Goal: Information Seeking & Learning: Find contact information

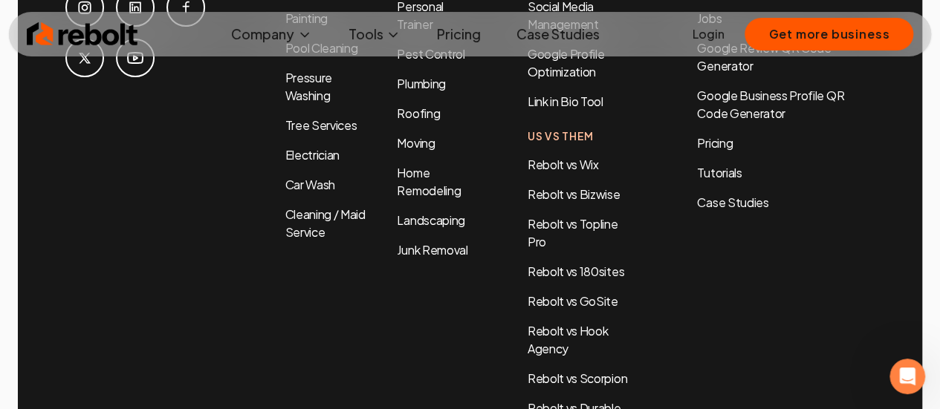
scroll to position [7141, 0]
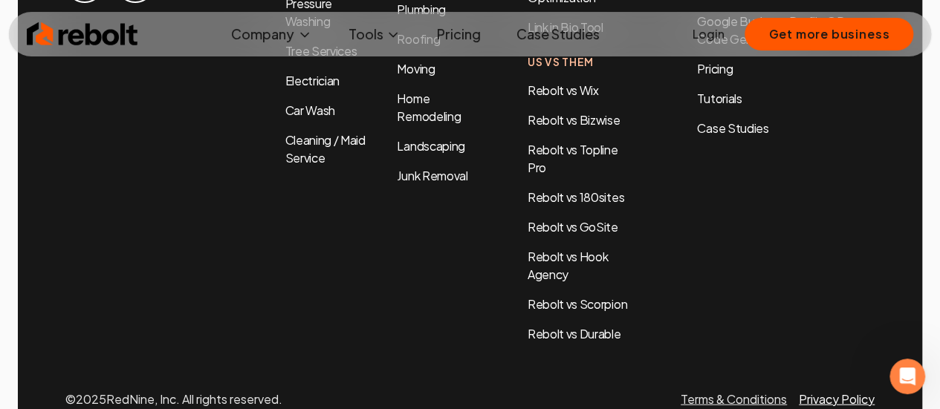
click at [811, 392] on link "Privacy Policy" at bounding box center [837, 400] width 76 height 16
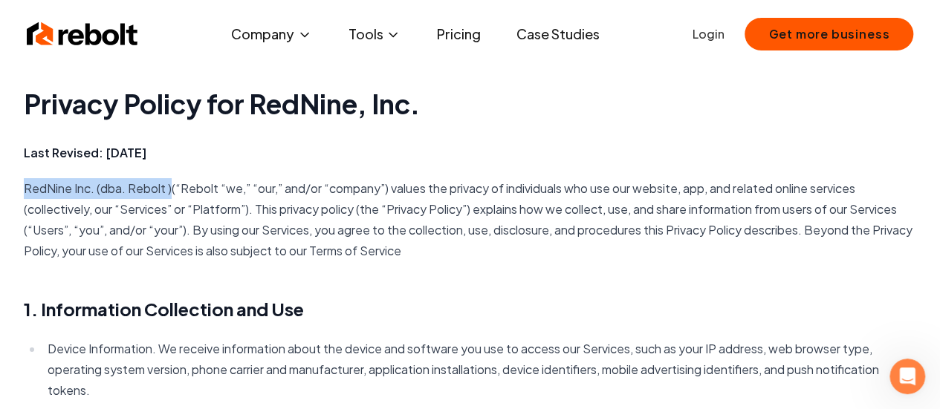
copy p "RedNine Inc. (dba. Rebolt )"
drag, startPoint x: 171, startPoint y: 187, endPoint x: 22, endPoint y: 188, distance: 149.4
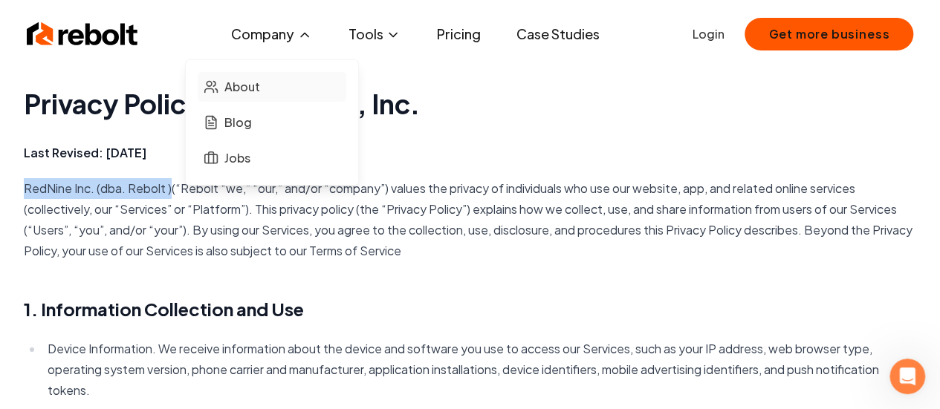
click at [237, 91] on span "About" at bounding box center [242, 87] width 36 height 18
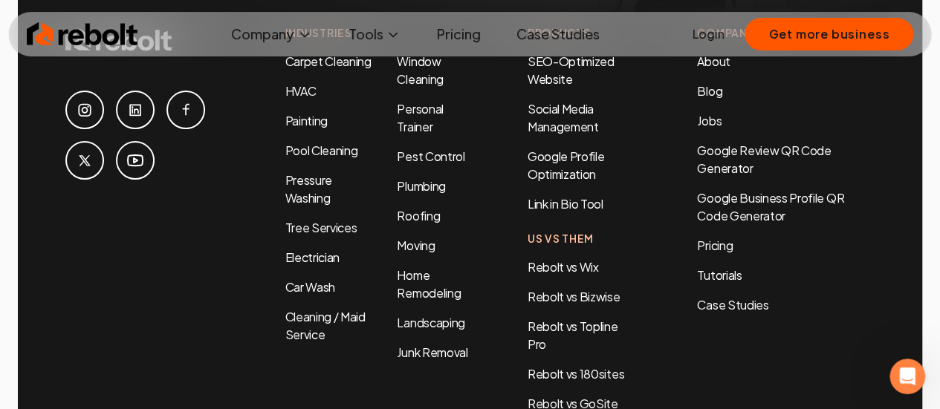
scroll to position [5072, 0]
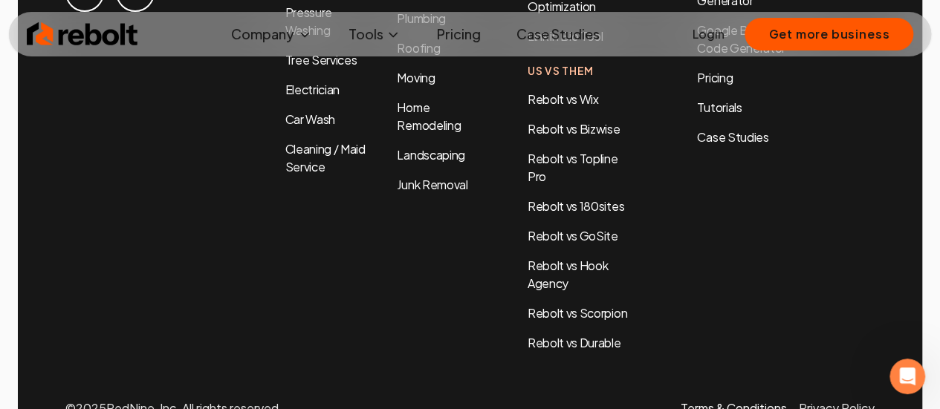
click at [756, 401] on link "Terms & Conditions" at bounding box center [734, 409] width 106 height 16
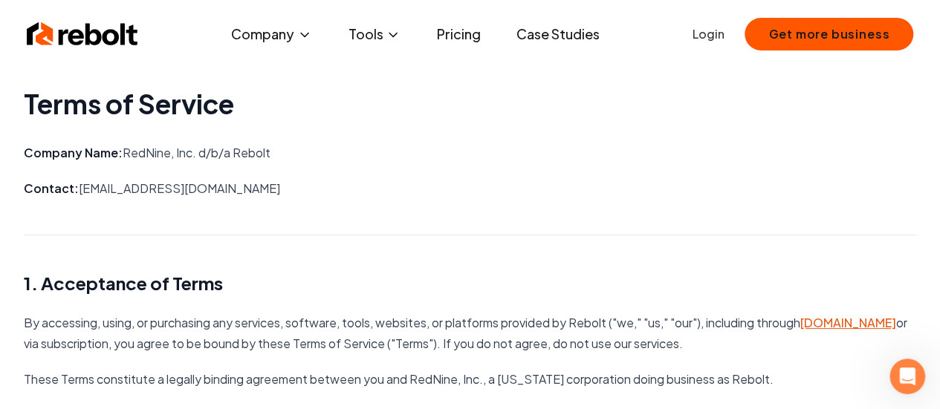
drag, startPoint x: 302, startPoint y: 153, endPoint x: 123, endPoint y: 152, distance: 178.3
click at [123, 152] on p "Company Name: RedNine, Inc. d/b/a Rebolt" at bounding box center [470, 153] width 892 height 21
copy p "RedNine, Inc. d/b/a Rebolt"
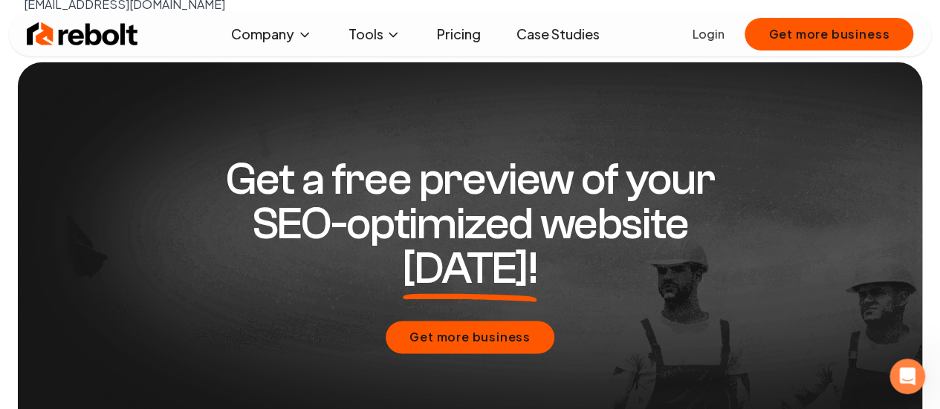
scroll to position [3715, 0]
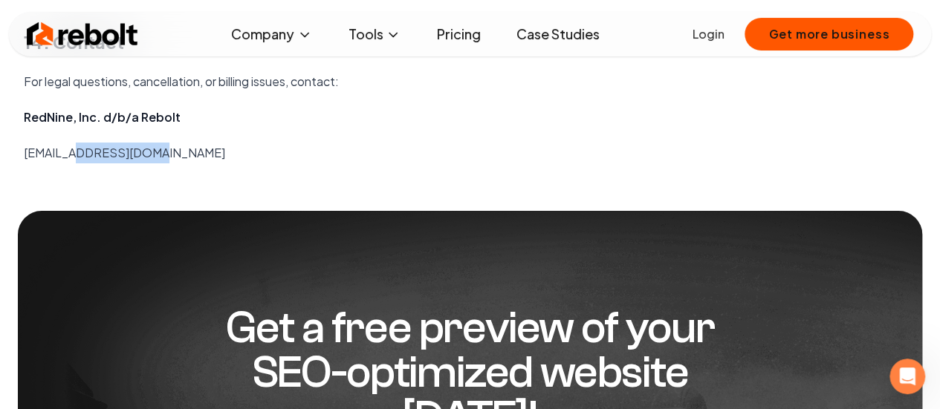
drag, startPoint x: 169, startPoint y: 152, endPoint x: 78, endPoint y: 147, distance: 91.5
click at [78, 147] on p "[EMAIL_ADDRESS][DOMAIN_NAME]" at bounding box center [470, 153] width 892 height 21
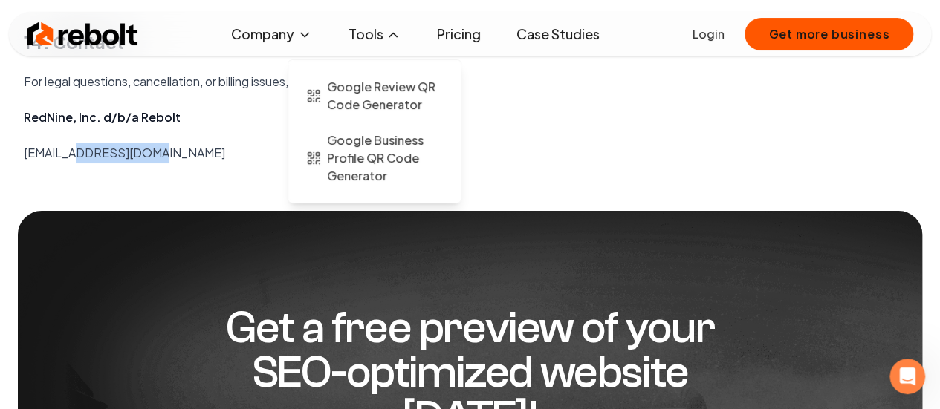
copy p "[DOMAIN_NAME]"
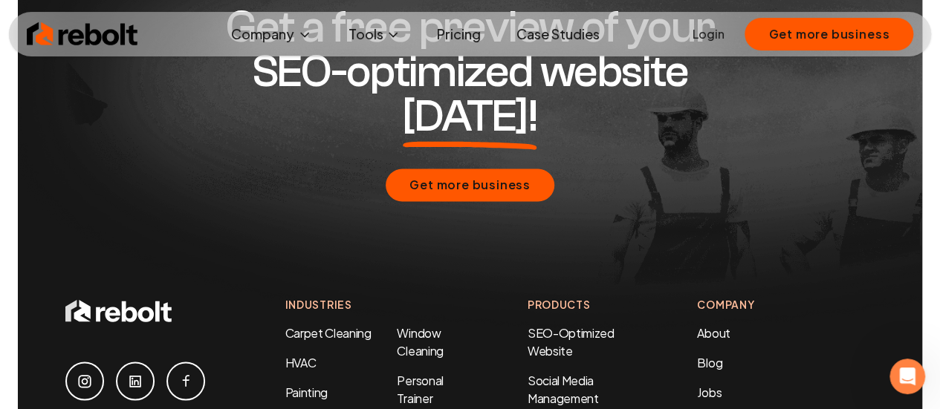
scroll to position [4090, 0]
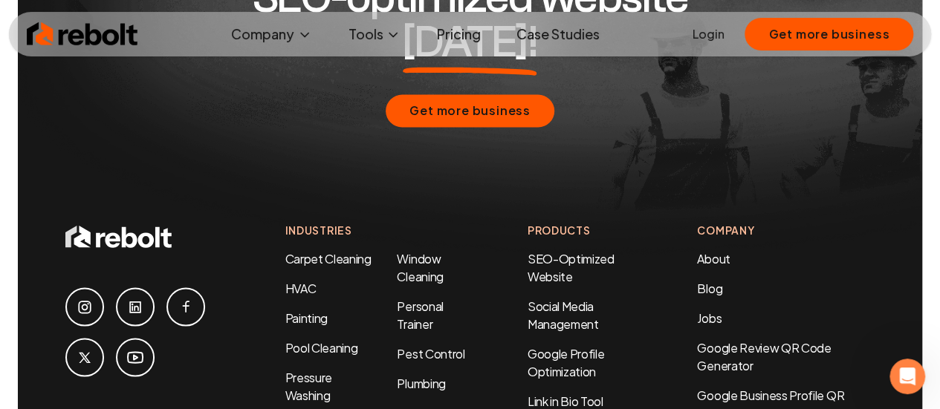
click at [137, 298] on icon at bounding box center [135, 307] width 18 height 18
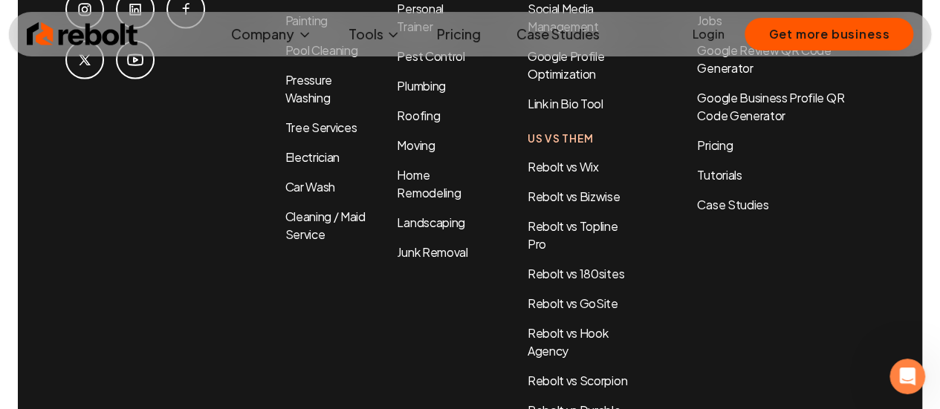
scroll to position [4462, 0]
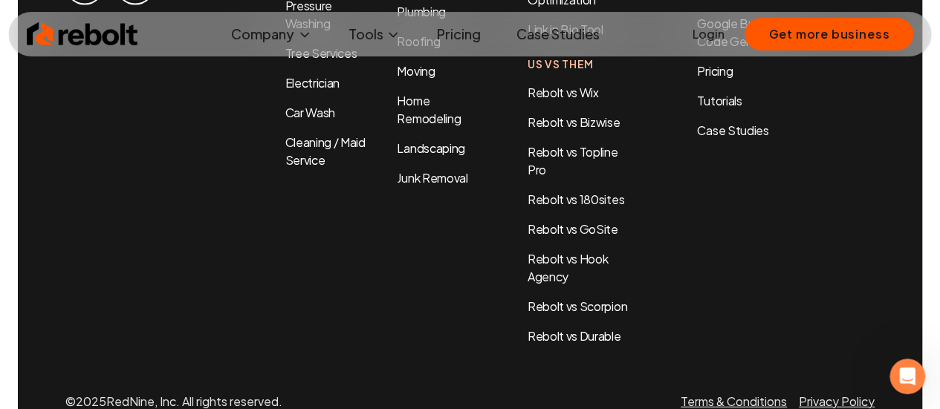
click at [171, 154] on div at bounding box center [160, 98] width 190 height 495
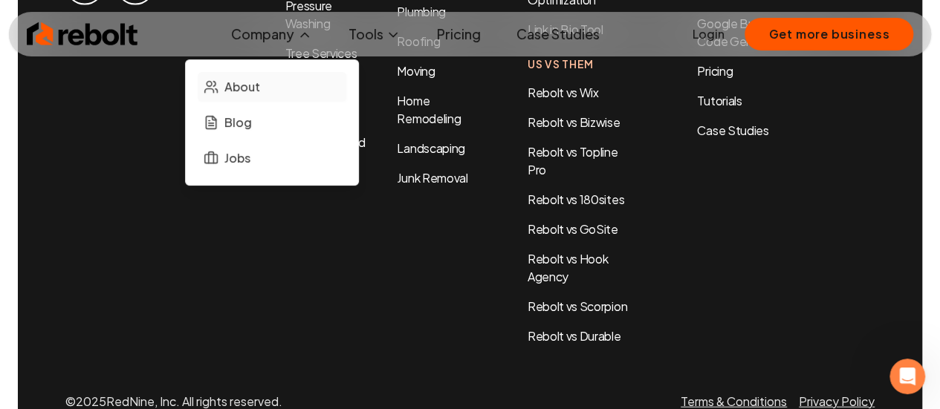
click at [238, 82] on span "About" at bounding box center [242, 87] width 36 height 18
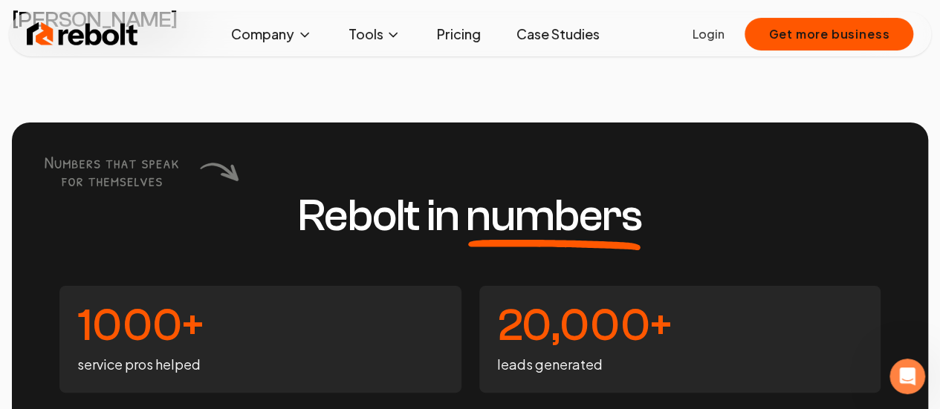
scroll to position [3195, 0]
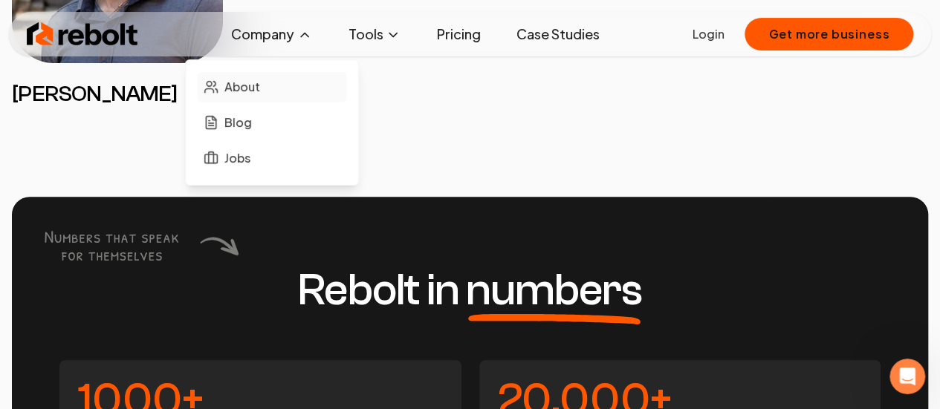
click at [245, 91] on span "About" at bounding box center [242, 87] width 36 height 18
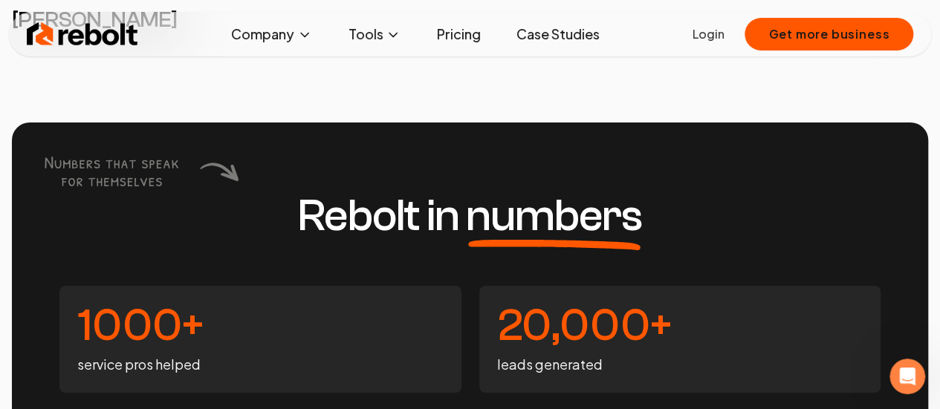
scroll to position [3121, 0]
